Goal: Transaction & Acquisition: Download file/media

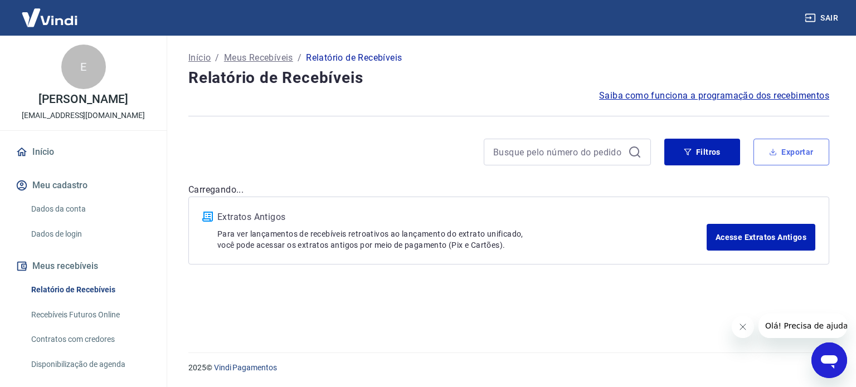
click at [810, 158] on button "Exportar" at bounding box center [791, 152] width 76 height 27
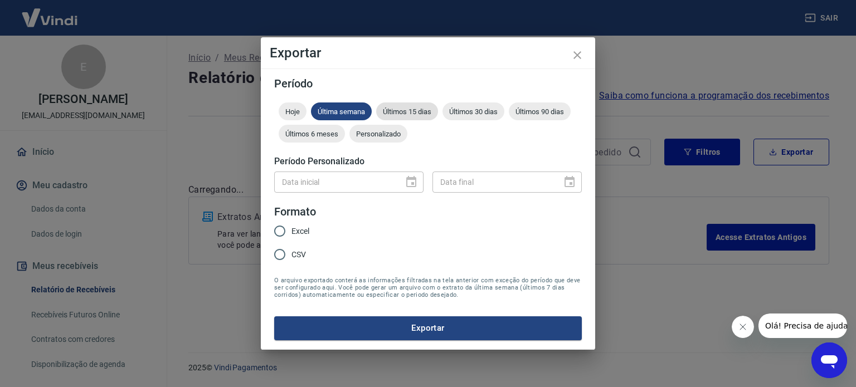
click at [399, 106] on div "Últimos 15 dias" at bounding box center [407, 112] width 62 height 18
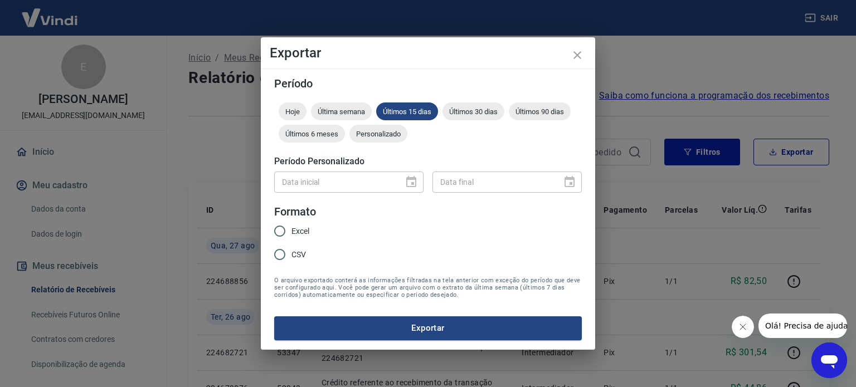
click at [295, 235] on span "Excel" at bounding box center [300, 232] width 18 height 12
click at [291, 235] on input "Excel" at bounding box center [279, 231] width 23 height 23
radio input "true"
click at [369, 322] on button "Exportar" at bounding box center [428, 327] width 308 height 23
